Goal: Transaction & Acquisition: Purchase product/service

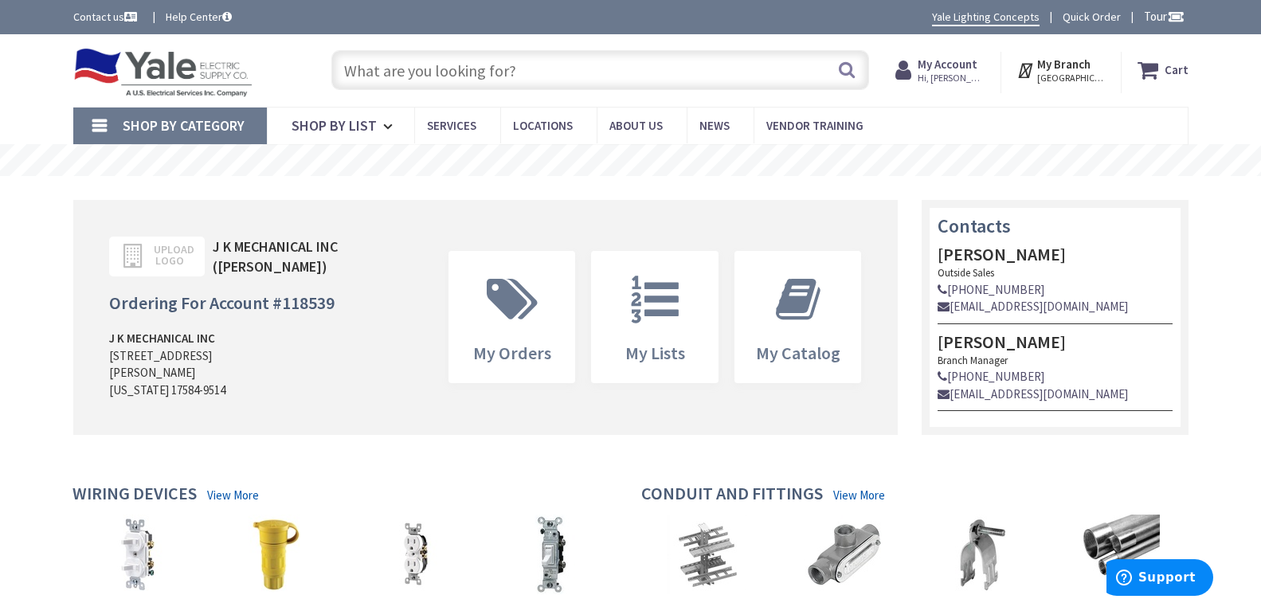
click at [424, 64] on input "text" at bounding box center [600, 70] width 538 height 40
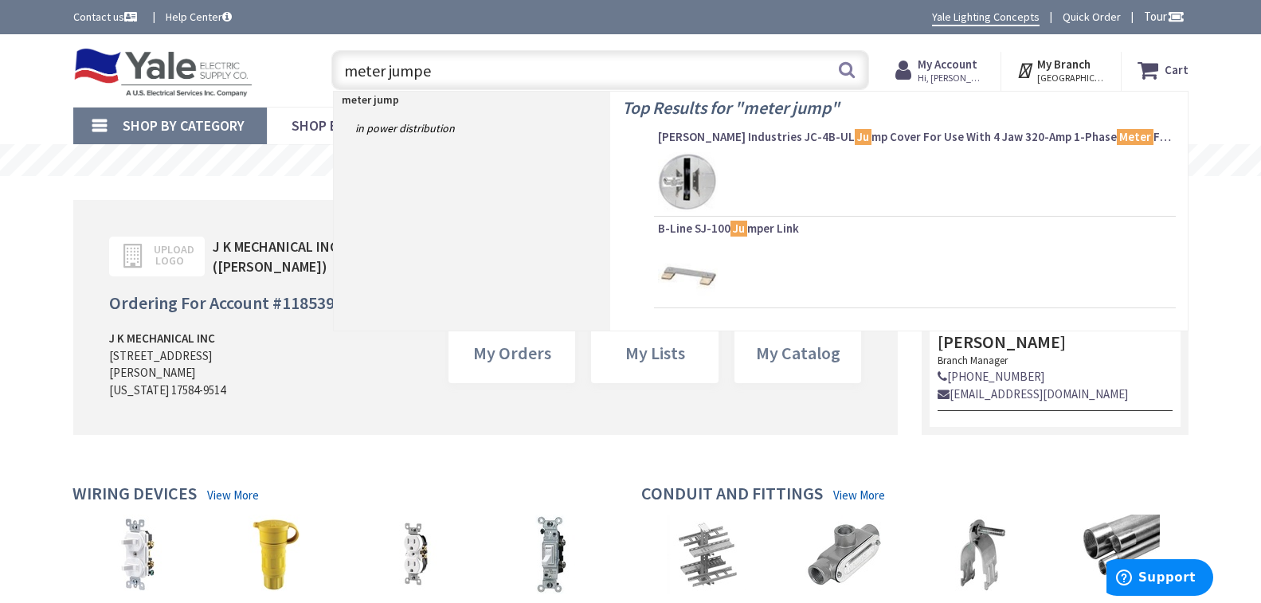
type input "meter jumper"
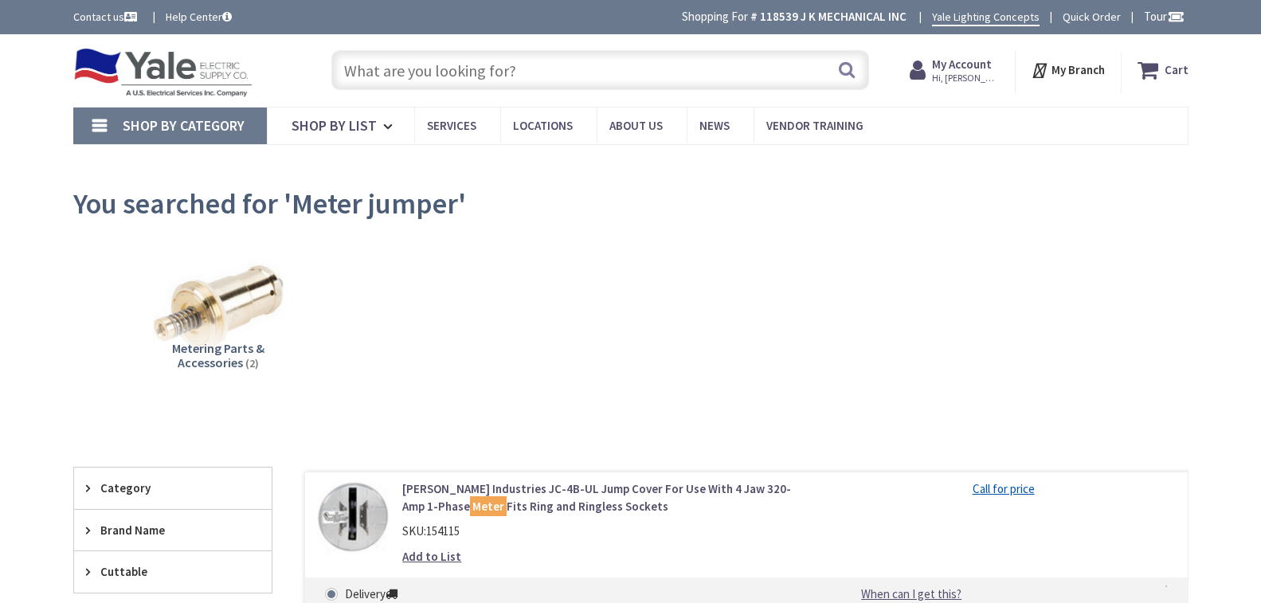
type input "[PERSON_NAME][GEOGRAPHIC_DATA], [STREET_ADDRESS]"
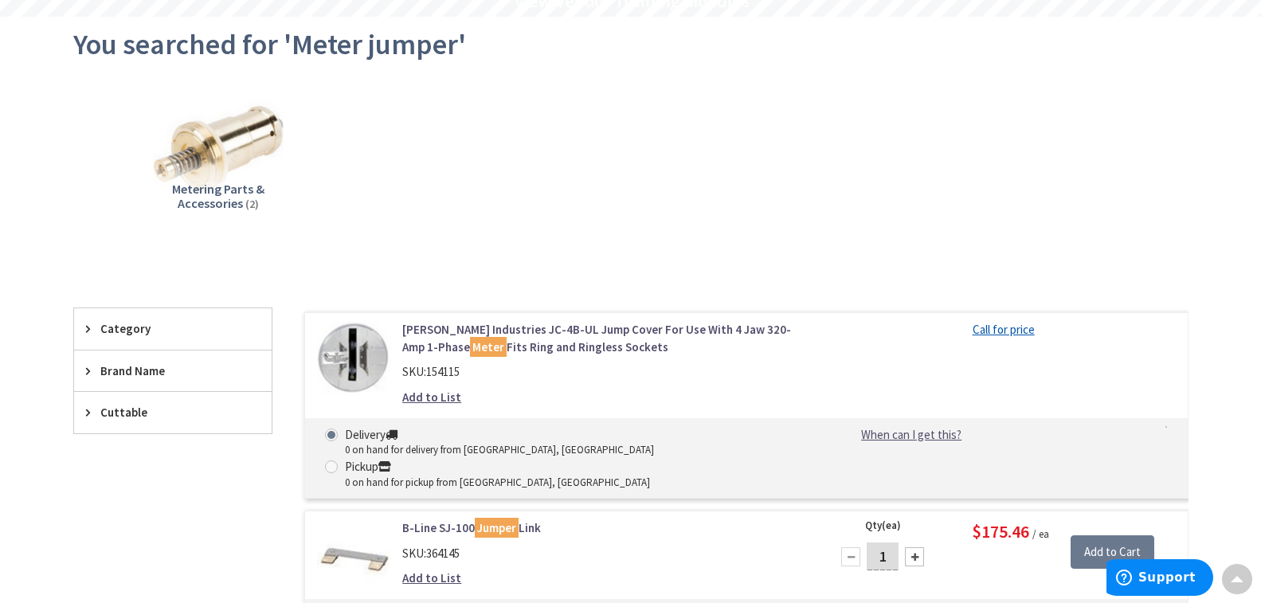
scroll to position [239, 0]
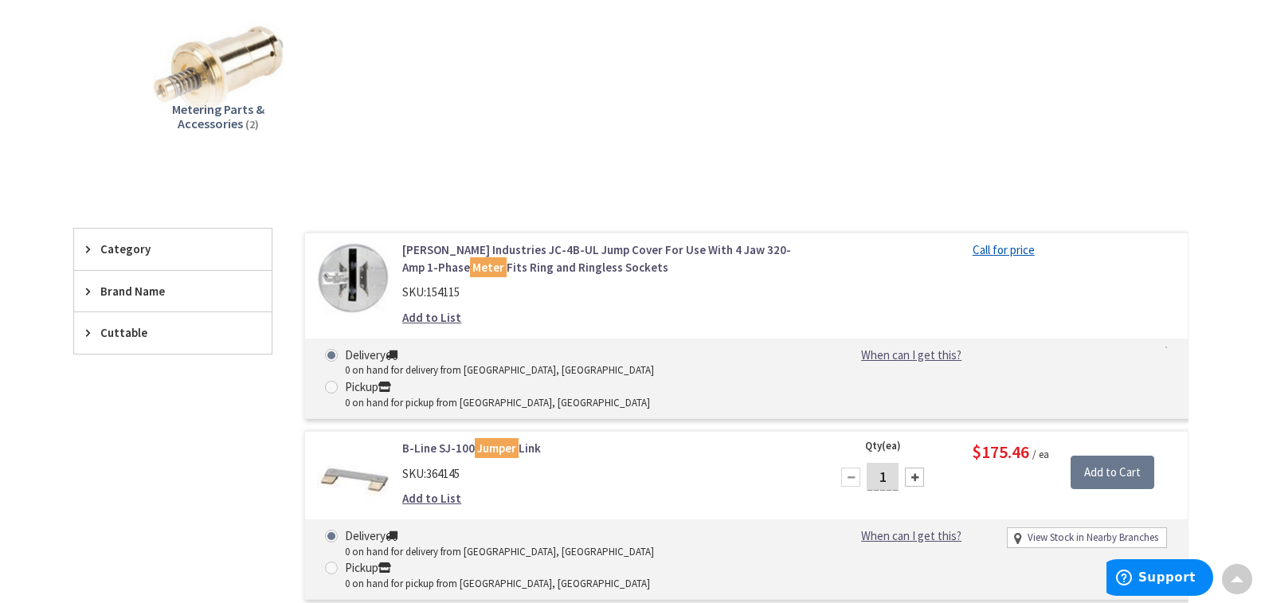
click at [543, 247] on link "[PERSON_NAME] Industries JC-4B-UL Jump Cover For Use With 4 Jaw 320-Amp 1-Phase…" at bounding box center [604, 258] width 405 height 34
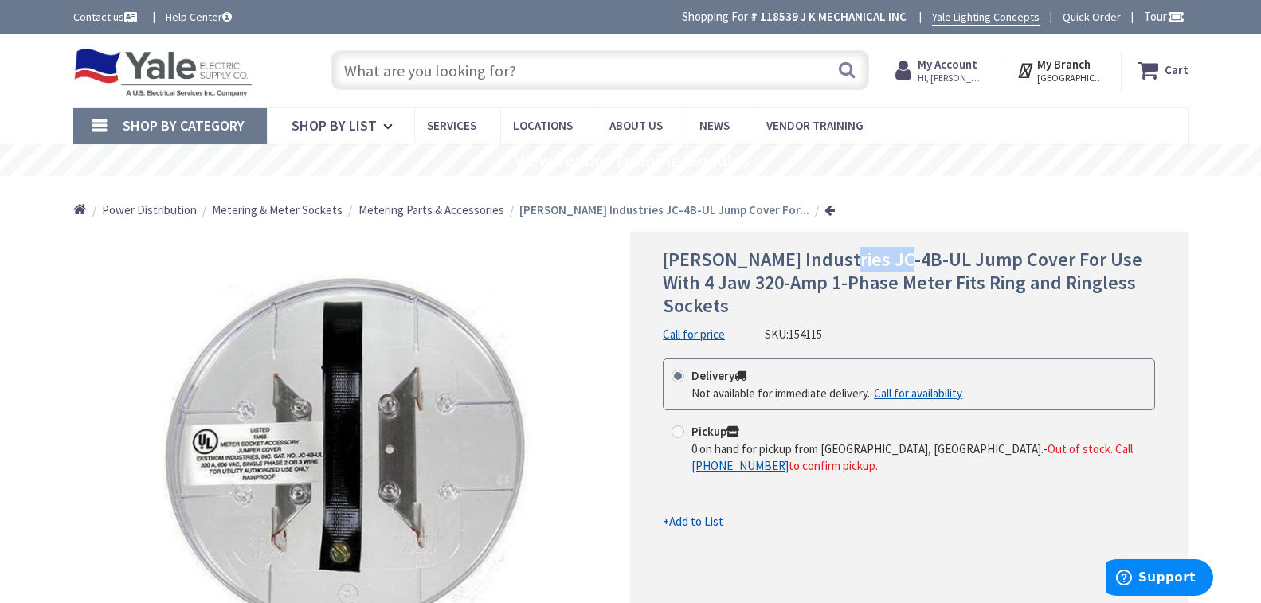
drag, startPoint x: 895, startPoint y: 256, endPoint x: 827, endPoint y: 257, distance: 68.5
click at [827, 257] on span "Ekstrom Industries JC-4B-UL Jump Cover For Use With 4 Jaw 320-Amp 1-Phase Meter…" at bounding box center [902, 282] width 479 height 71
copy span "C-4B-UL"
drag, startPoint x: 820, startPoint y: 257, endPoint x: 894, endPoint y: 262, distance: 74.2
click at [894, 261] on span "Ekstrom Industries JC-4B-UL Jump Cover For Use With 4 Jaw 320-Amp 1-Phase Meter…" at bounding box center [902, 282] width 479 height 71
